Goal: Task Accomplishment & Management: Manage account settings

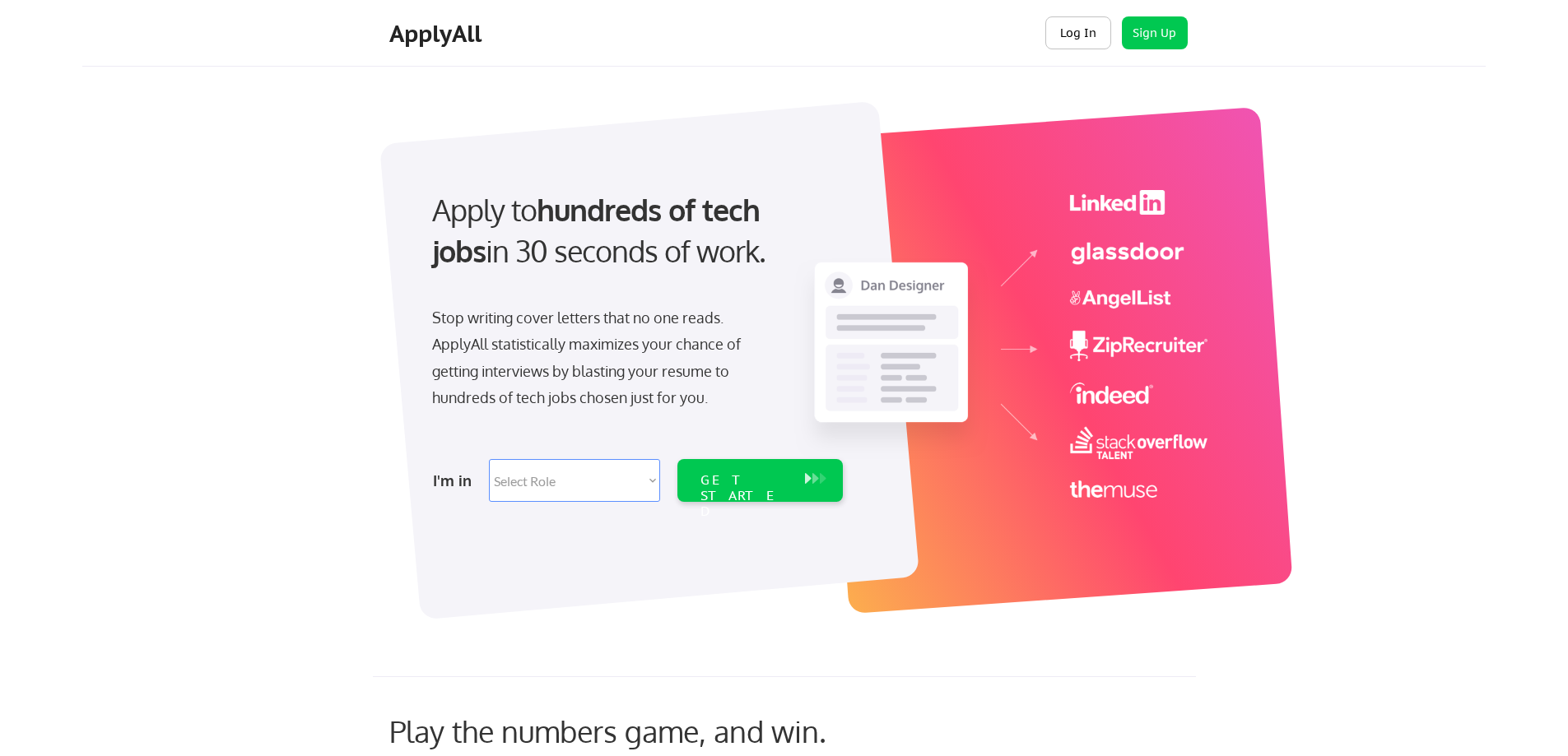
click at [1071, 40] on button "Log In" at bounding box center [1078, 33] width 66 height 33
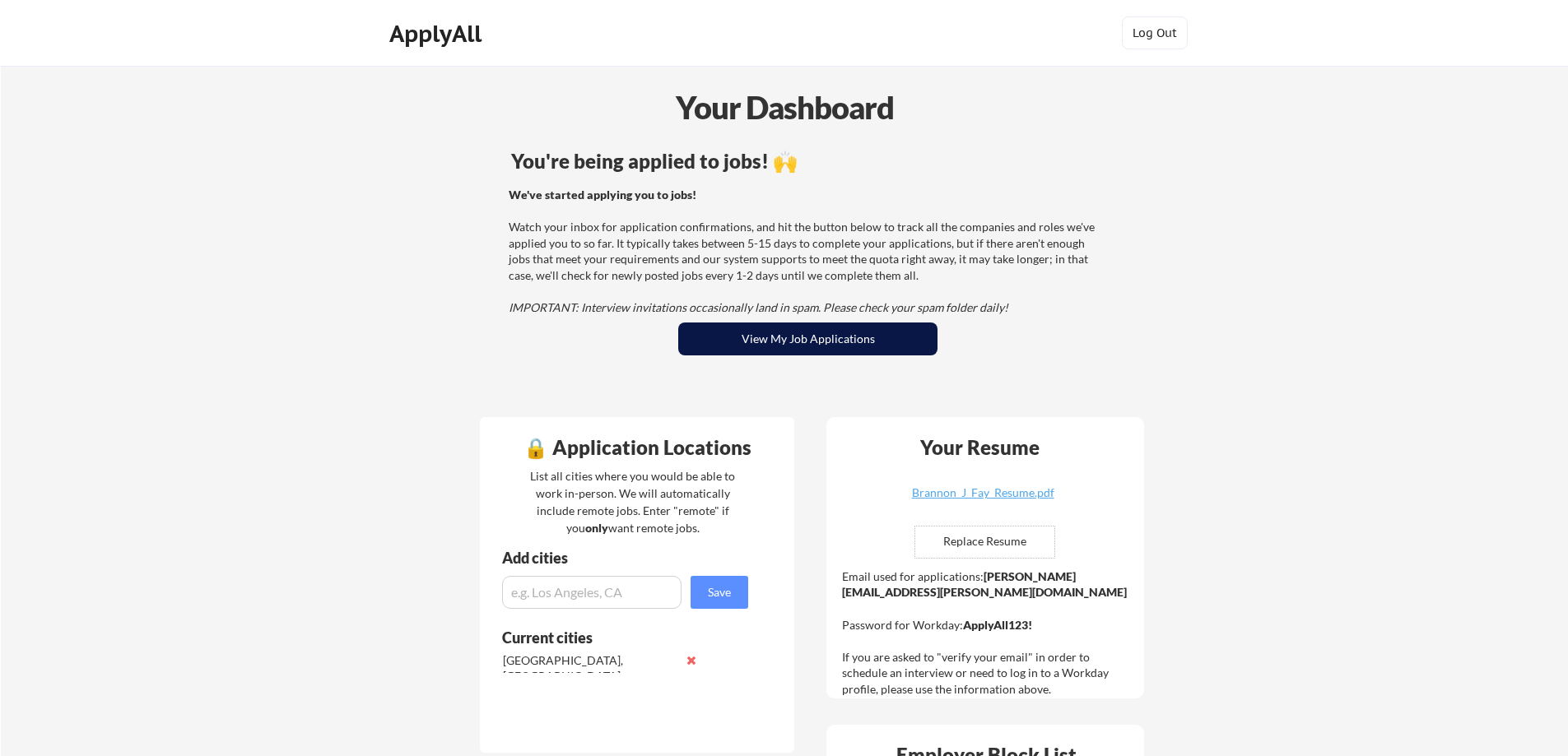
click at [844, 343] on button "View My Job Applications" at bounding box center [807, 339] width 259 height 33
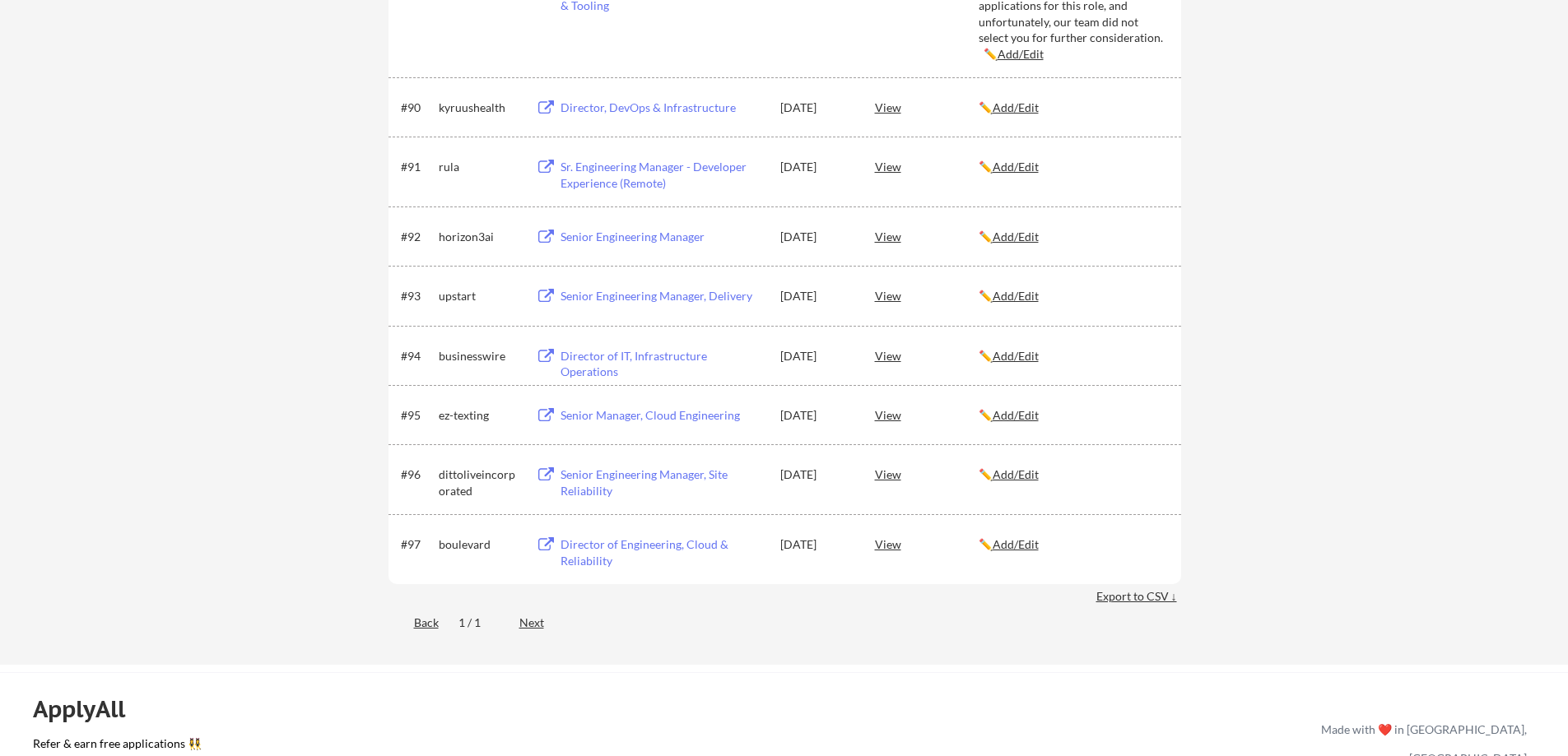
scroll to position [6418, 0]
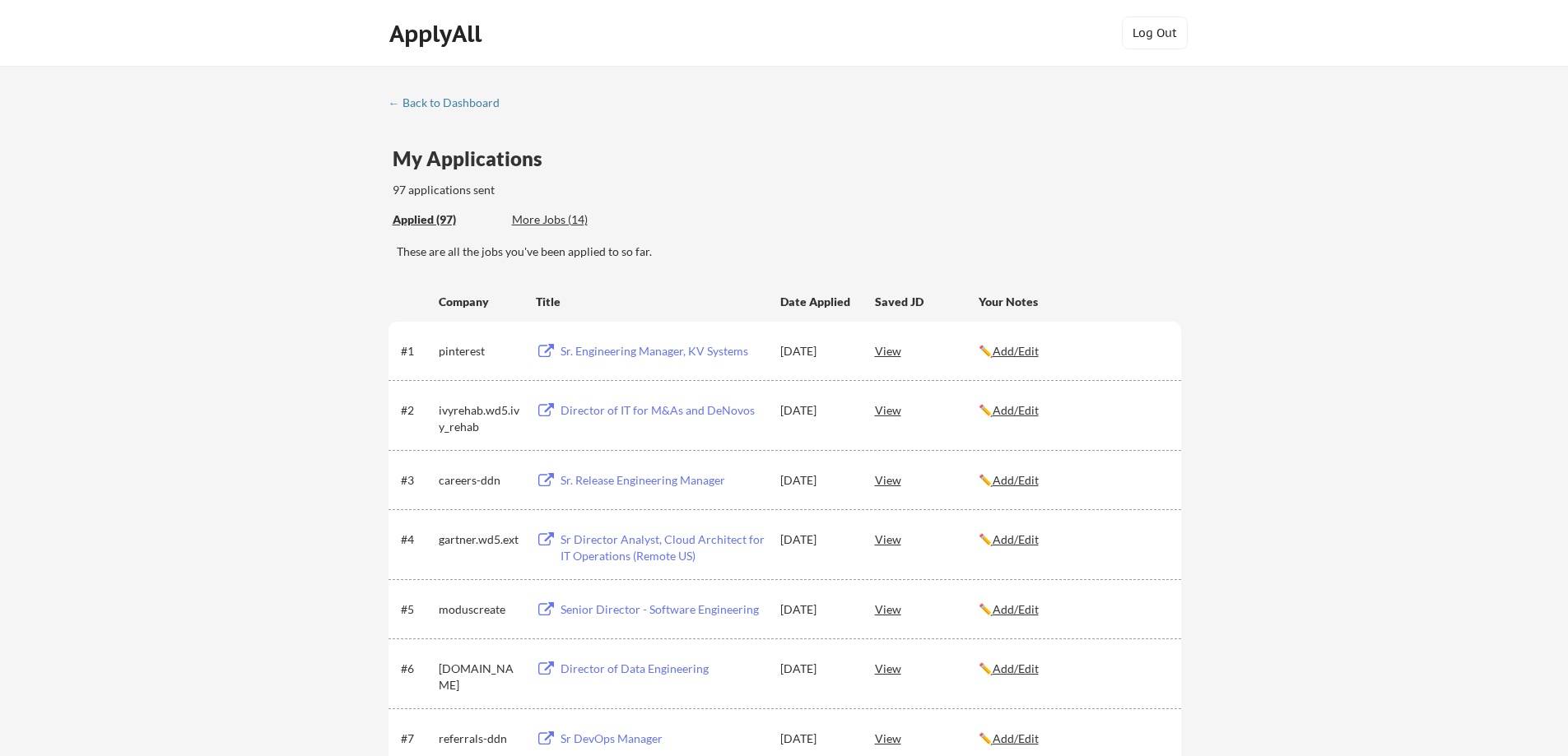
drag, startPoint x: 607, startPoint y: 479, endPoint x: 1021, endPoint y: 254, distance: 471.2
click at [1021, 254] on div "These are all the jobs you've been applied to so far." at bounding box center [788, 252] width 784 height 16
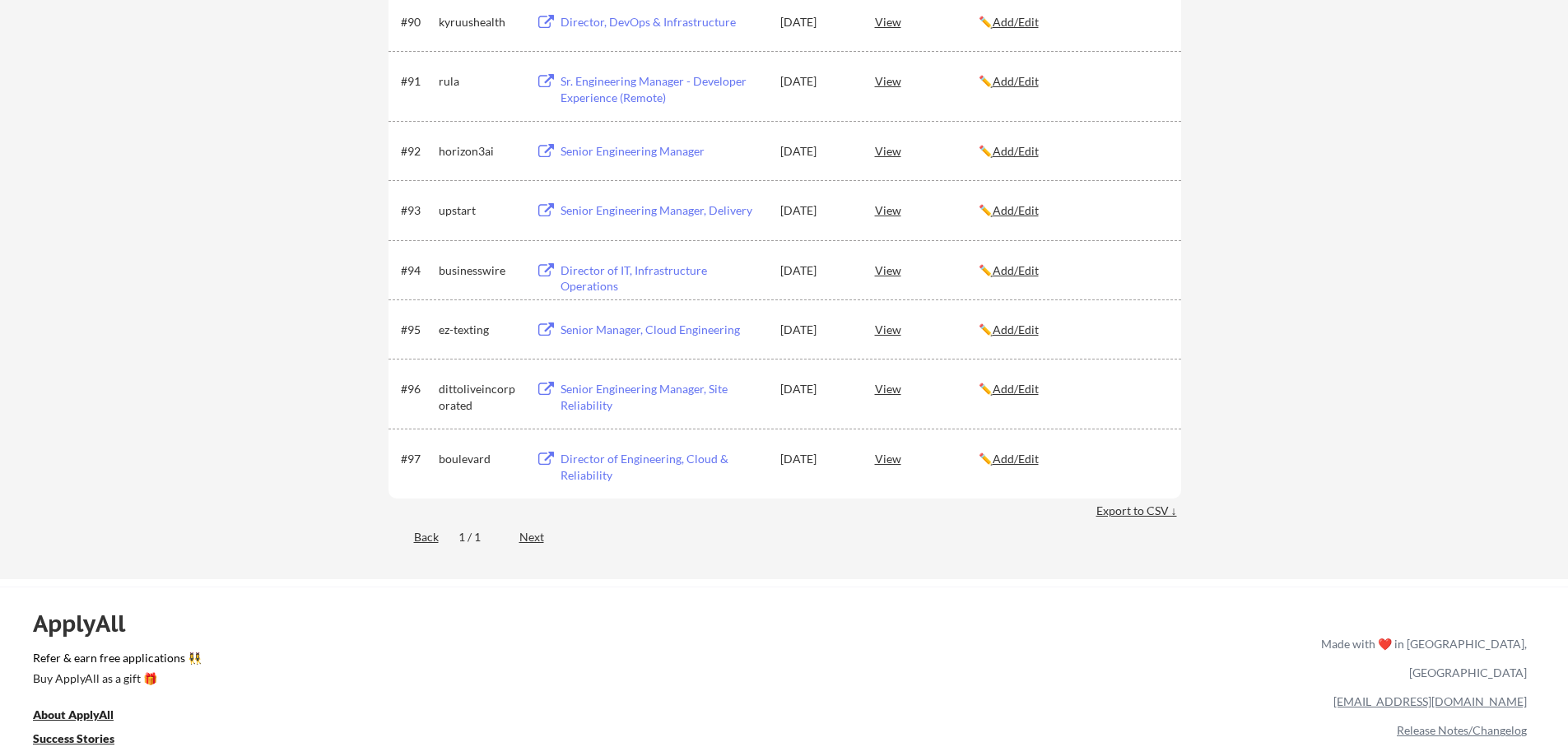
scroll to position [6401, 0]
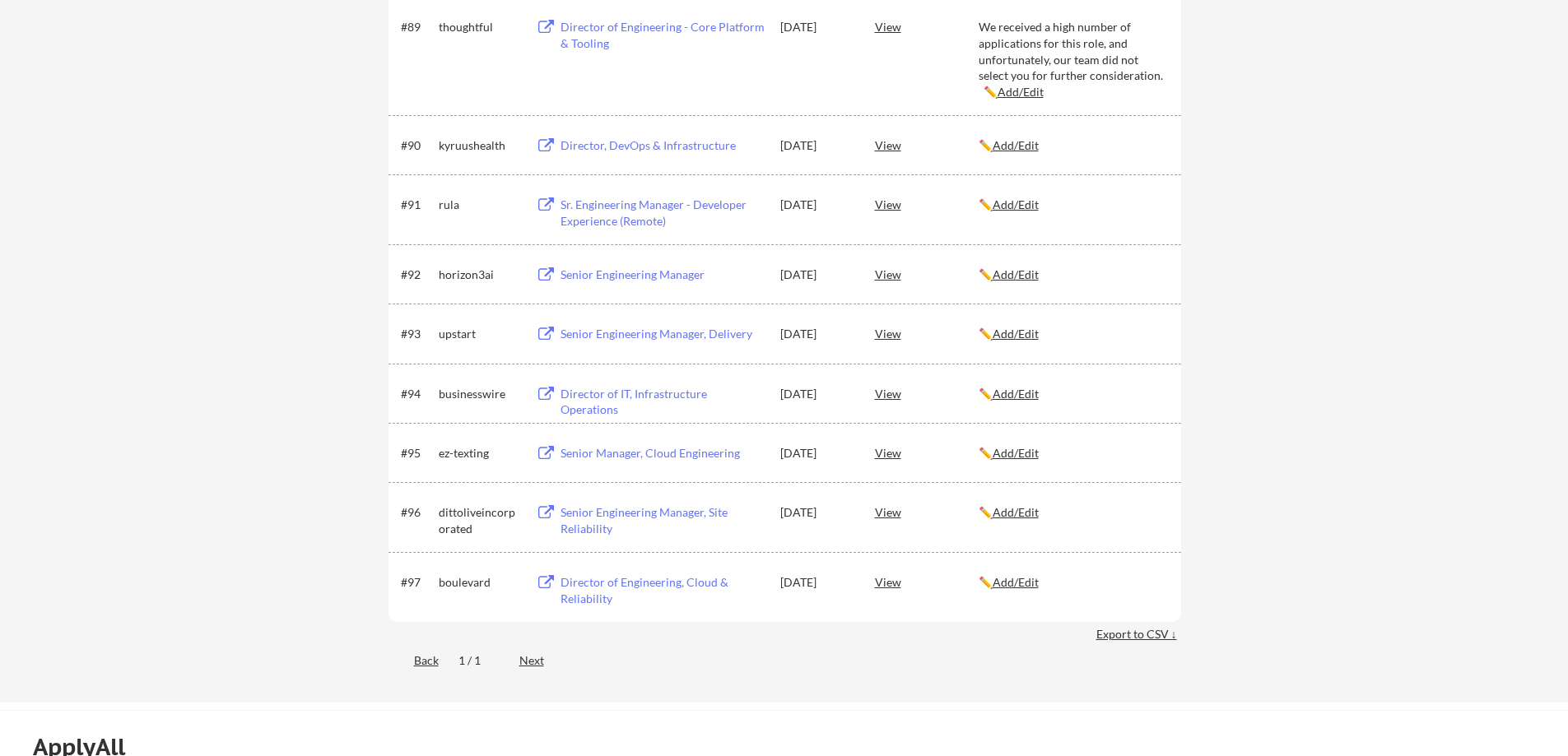
click at [1136, 634] on div "Export to CSV ↓" at bounding box center [1138, 634] width 85 height 16
